Goal: Complete application form

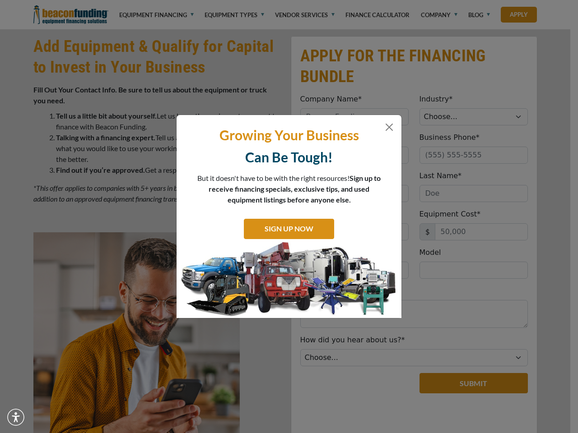
scroll to position [453, 0]
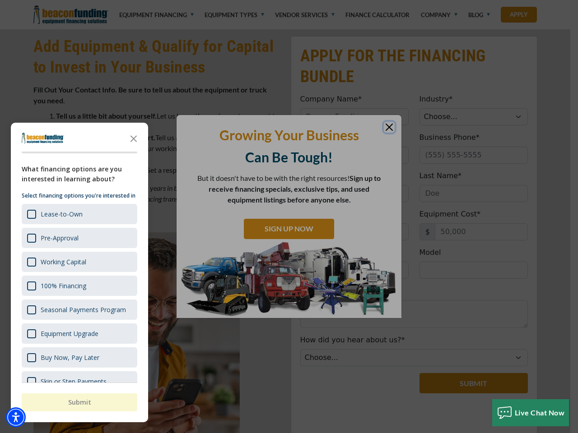
click at [289, 0] on div at bounding box center [289, 216] width 578 height 433
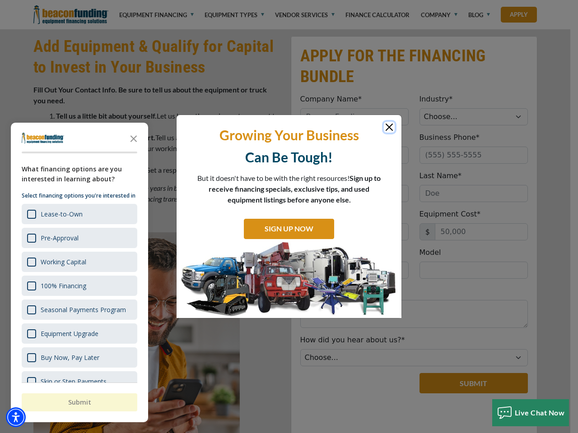
click at [16, 417] on img "Accessibility Menu" at bounding box center [16, 417] width 20 height 20
